Goal: Task Accomplishment & Management: Use online tool/utility

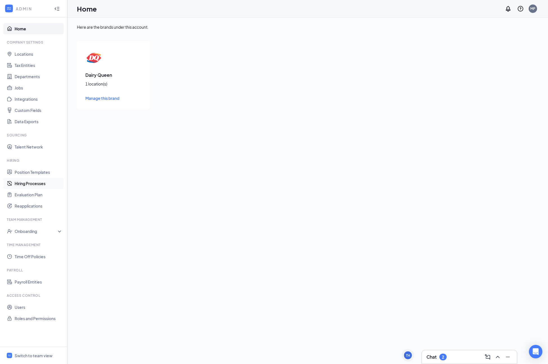
click at [20, 182] on link "Hiring Processes" at bounding box center [39, 183] width 48 height 11
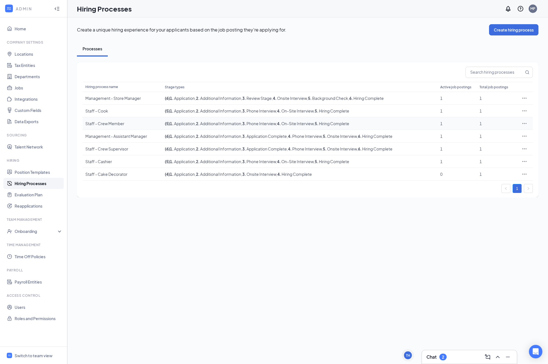
click at [527, 124] on icon "Ellipses" at bounding box center [525, 124] width 6 height 6
click at [498, 136] on span "Edit" at bounding box center [499, 135] width 48 height 6
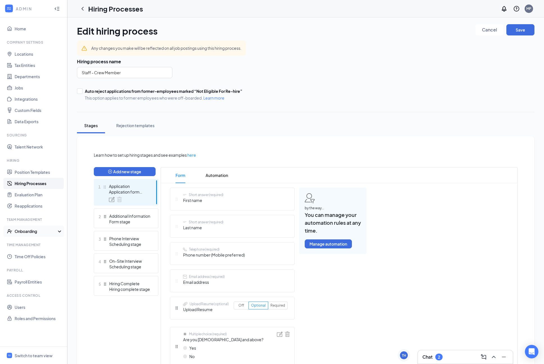
click at [31, 229] on div "Onboarding" at bounding box center [36, 231] width 43 height 6
click at [30, 242] on link "Onboarding Processes" at bounding box center [39, 242] width 48 height 11
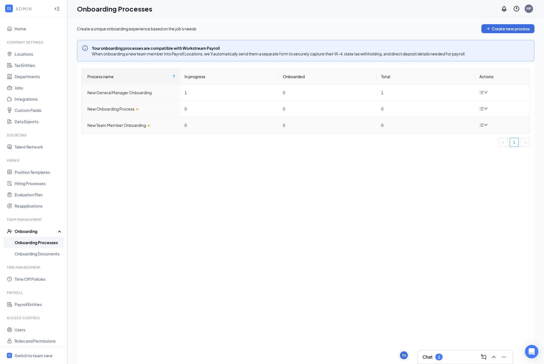
click at [369, 129] on td "0" at bounding box center [327, 125] width 98 height 16
click at [133, 126] on div "New Team Member Onboarding" at bounding box center [131, 125] width 88 height 6
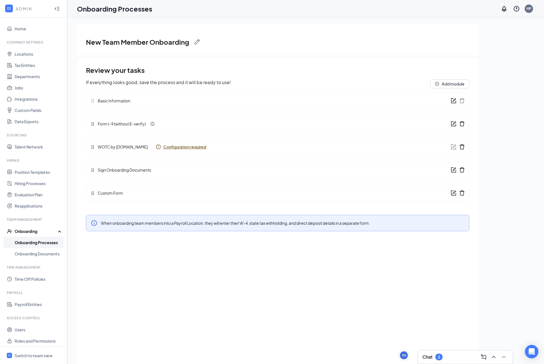
click at [129, 146] on span "WOTC by WOTC.com" at bounding box center [121, 147] width 53 height 6
click at [156, 147] on icon "Info" at bounding box center [159, 147] width 6 height 6
click at [164, 148] on span "Configuration required" at bounding box center [185, 147] width 43 height 6
click at [140, 131] on span "Connect an Account" at bounding box center [136, 132] width 38 height 5
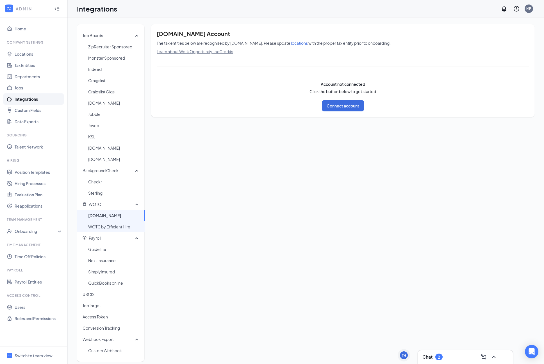
click at [104, 227] on span "WOTC by Efficient Hire" at bounding box center [114, 226] width 52 height 11
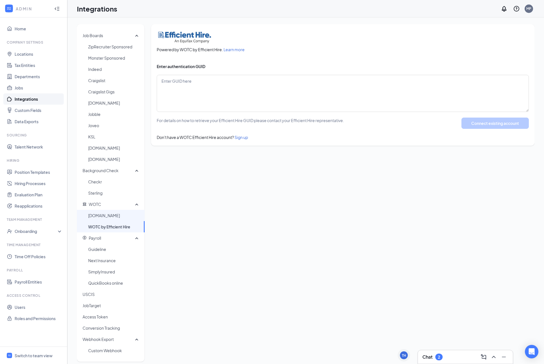
click at [105, 217] on span "[DOMAIN_NAME]" at bounding box center [114, 215] width 52 height 11
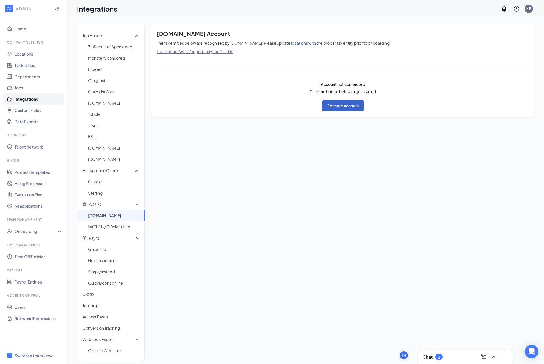
click at [326, 105] on button "Connect account" at bounding box center [343, 105] width 42 height 11
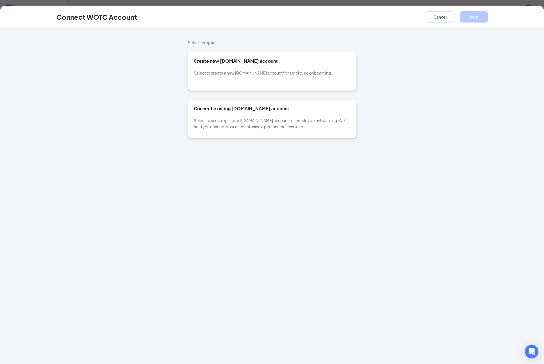
click at [269, 69] on div "Create new [DOMAIN_NAME] account Select to create a new [DOMAIN_NAME] account f…" at bounding box center [272, 67] width 157 height 18
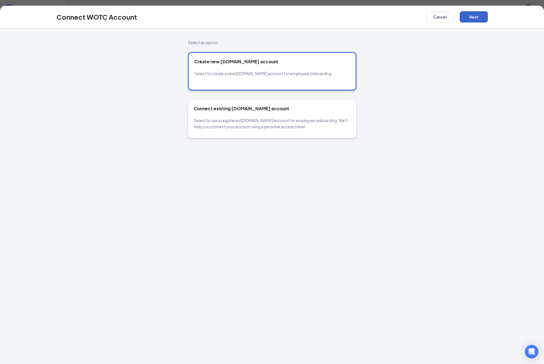
click at [474, 15] on button "Next" at bounding box center [474, 16] width 28 height 11
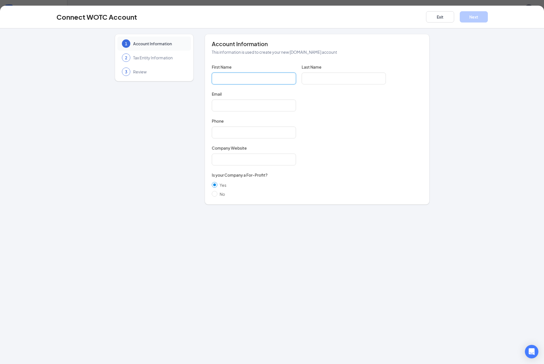
click at [262, 80] on input "First Name" at bounding box center [254, 78] width 84 height 12
type input "[GEOGRAPHIC_DATA]"
type input "[PERSON_NAME]"
type input "[EMAIL_ADDRESS][DOMAIN_NAME]"
type input "6073689281"
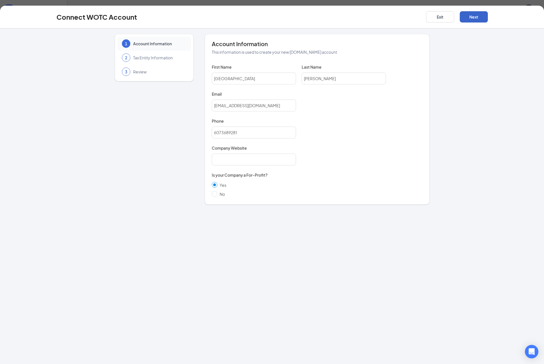
click at [478, 22] on button "Next" at bounding box center [474, 16] width 28 height 11
click at [275, 159] on input "Company Website" at bounding box center [254, 159] width 84 height 12
type input "[DOMAIN_NAME]"
click at [249, 164] on input "[DOMAIN_NAME]" at bounding box center [254, 159] width 84 height 12
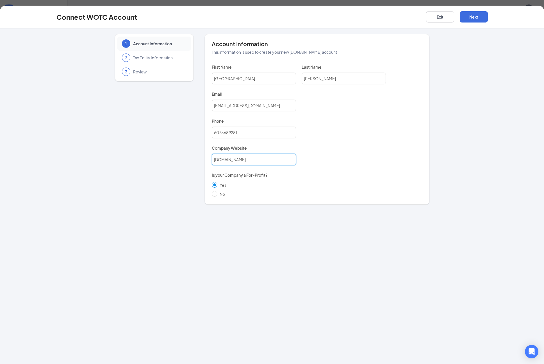
click at [249, 164] on input "[DOMAIN_NAME]" at bounding box center [254, 159] width 84 height 12
click at [291, 196] on div "Yes No" at bounding box center [317, 189] width 211 height 18
click at [228, 161] on input "Company Website" at bounding box center [254, 159] width 84 height 12
type input "[DOMAIN_NAME]"
click at [469, 17] on button "Next" at bounding box center [474, 16] width 28 height 11
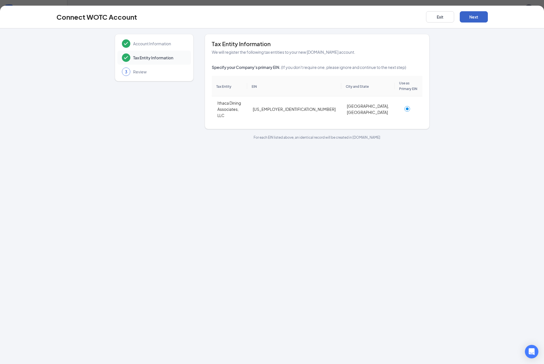
click at [474, 16] on button "Next" at bounding box center [474, 16] width 28 height 11
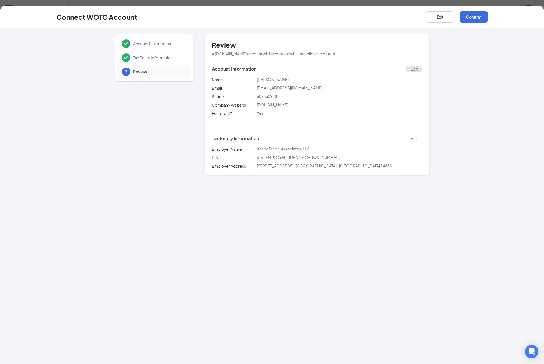
click at [412, 70] on button "Edit" at bounding box center [414, 69] width 17 height 6
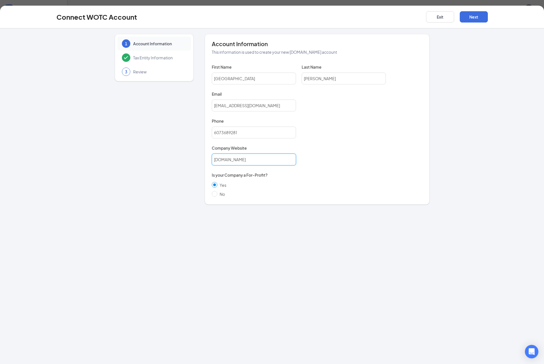
click at [224, 161] on input "[DOMAIN_NAME]" at bounding box center [254, 159] width 84 height 12
type input "[DOMAIN_NAME]"
click at [466, 20] on button "Next" at bounding box center [474, 16] width 28 height 11
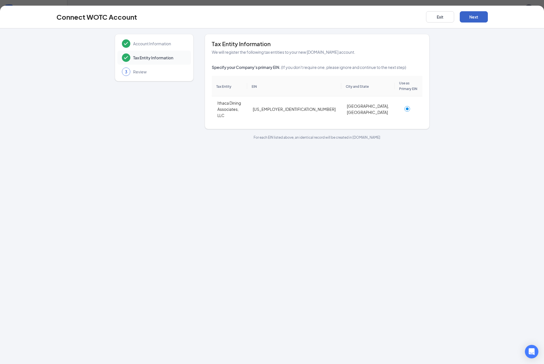
click at [468, 20] on button "Next" at bounding box center [474, 16] width 28 height 11
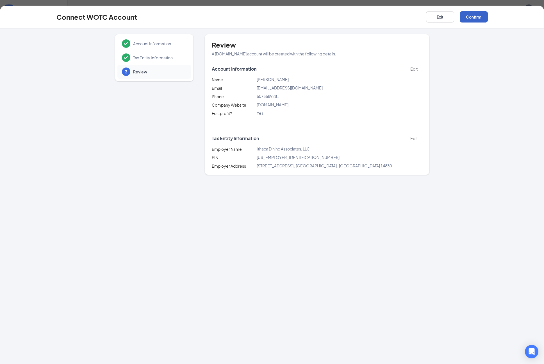
click at [479, 18] on button "Confirm" at bounding box center [474, 16] width 28 height 11
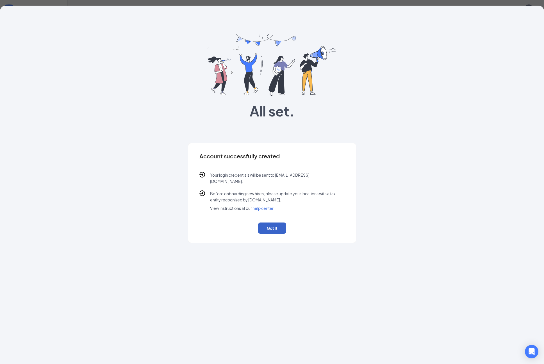
click at [268, 222] on button "Got It" at bounding box center [272, 227] width 28 height 11
